Goal: Task Accomplishment & Management: Manage account settings

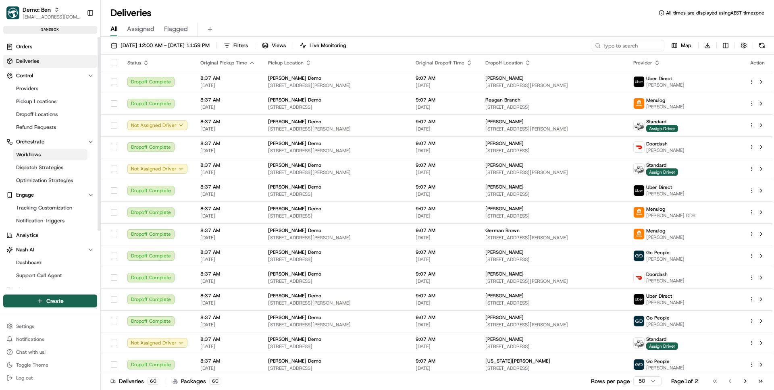
click at [48, 153] on link "Workflows" at bounding box center [50, 154] width 75 height 11
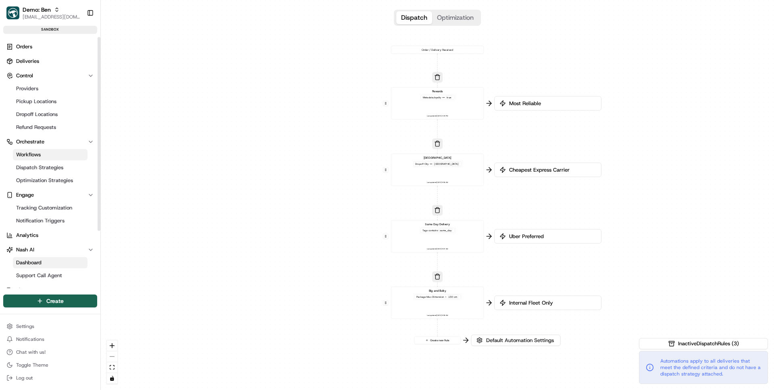
click at [44, 262] on link "Dashboard" at bounding box center [50, 262] width 75 height 11
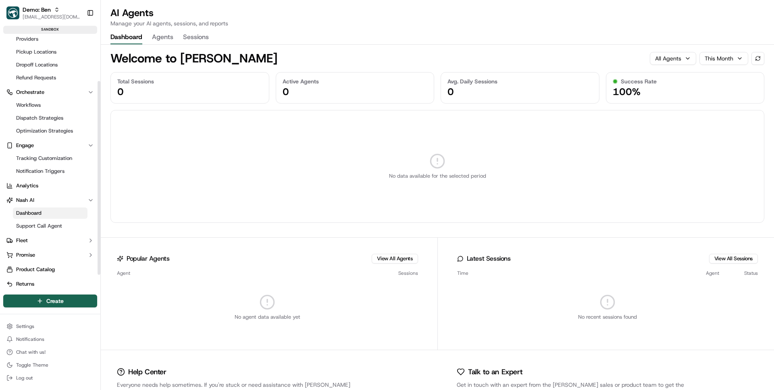
scroll to position [57, 0]
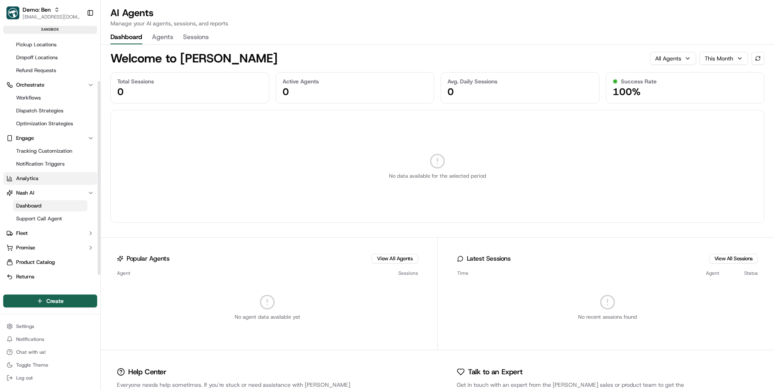
click at [41, 177] on link "Analytics" at bounding box center [50, 178] width 94 height 13
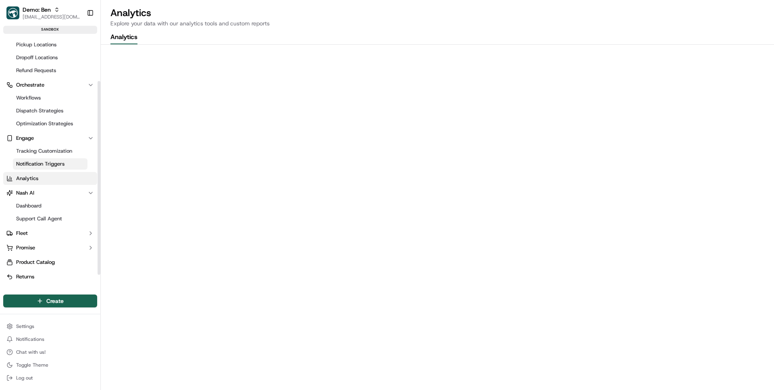
click at [44, 167] on span "Notification Triggers" at bounding box center [40, 163] width 48 height 7
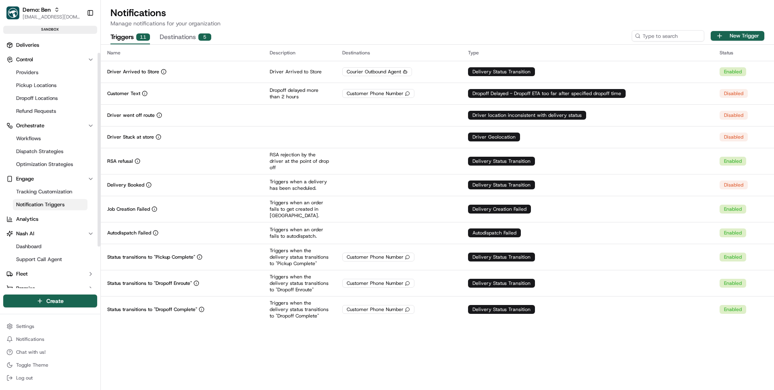
scroll to position [14, 0]
click at [48, 195] on span "Tracking Customization" at bounding box center [44, 194] width 56 height 7
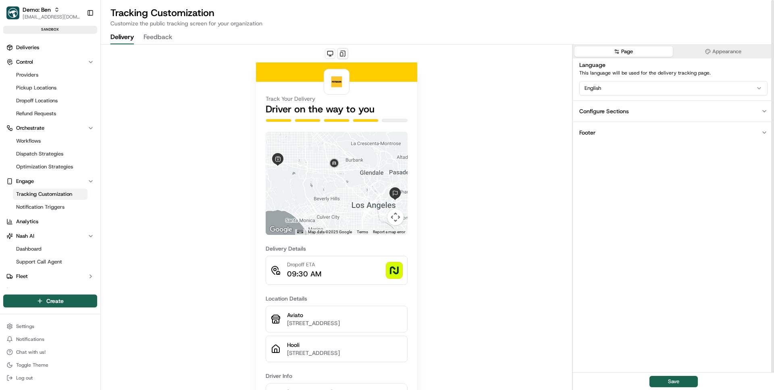
click at [709, 78] on div "Language This language will be used for the delivery tracking page. English" at bounding box center [673, 77] width 201 height 35
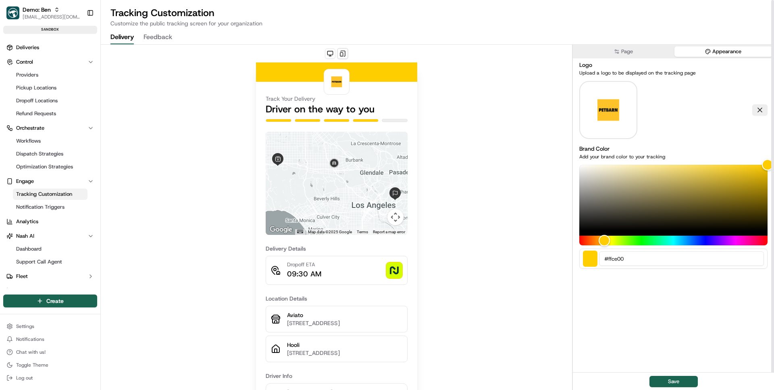
click at [709, 56] on button "Appearance" at bounding box center [723, 51] width 98 height 10
click at [756, 112] on button at bounding box center [759, 109] width 15 height 11
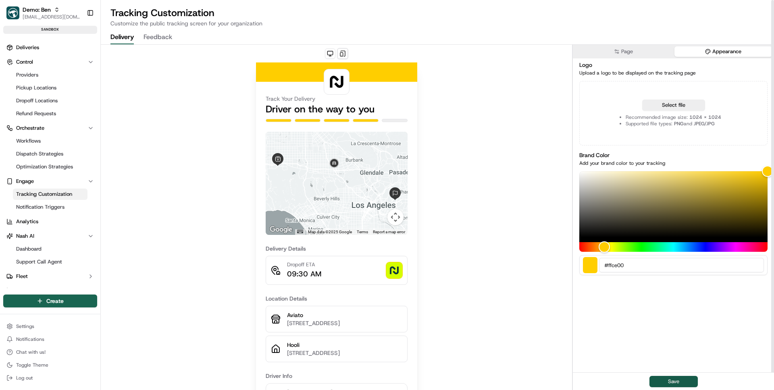
click at [677, 383] on button "Save" at bounding box center [673, 381] width 48 height 11
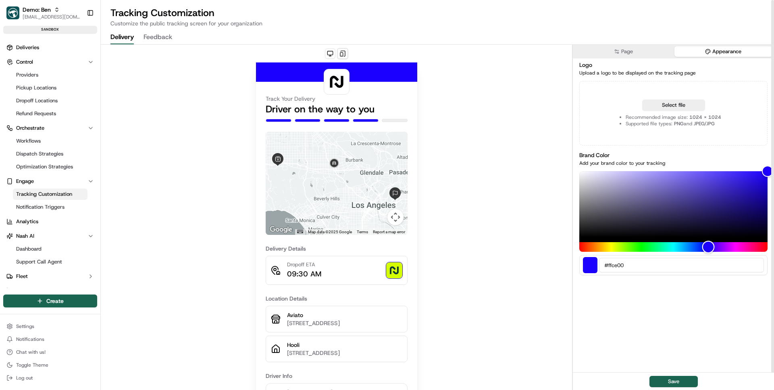
drag, startPoint x: 606, startPoint y: 249, endPoint x: 708, endPoint y: 240, distance: 102.7
click at [708, 240] on div at bounding box center [673, 211] width 188 height 81
click at [684, 108] on button "Select file" at bounding box center [673, 105] width 63 height 11
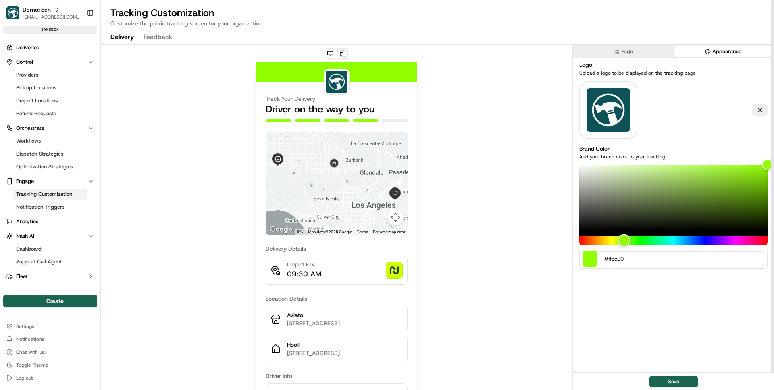
drag, startPoint x: 707, startPoint y: 245, endPoint x: 623, endPoint y: 240, distance: 84.4
click at [623, 240] on div "Hue" at bounding box center [624, 241] width 12 height 12
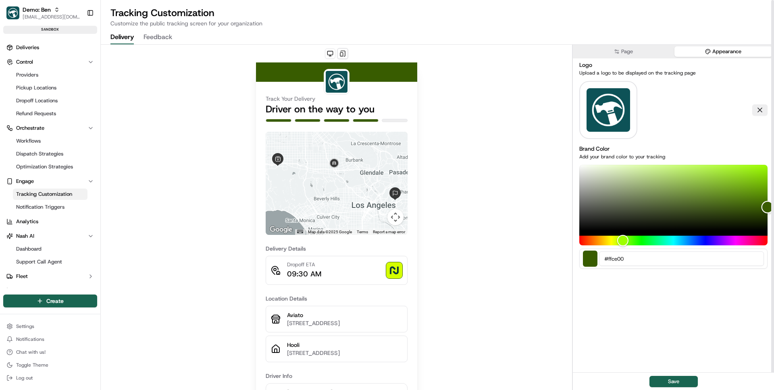
drag, startPoint x: 764, startPoint y: 164, endPoint x: 773, endPoint y: 207, distance: 44.4
click at [773, 207] on div "Tracking Customization Customize the public tracking screen for your organizati…" at bounding box center [437, 195] width 673 height 390
click at [675, 378] on button "Save" at bounding box center [673, 381] width 48 height 11
click at [170, 121] on div "Track Your Delivery Driver on the way to you ← Move left → Move right ↑ Move up…" at bounding box center [336, 261] width 471 height 433
